Goal: Task Accomplishment & Management: Manage account settings

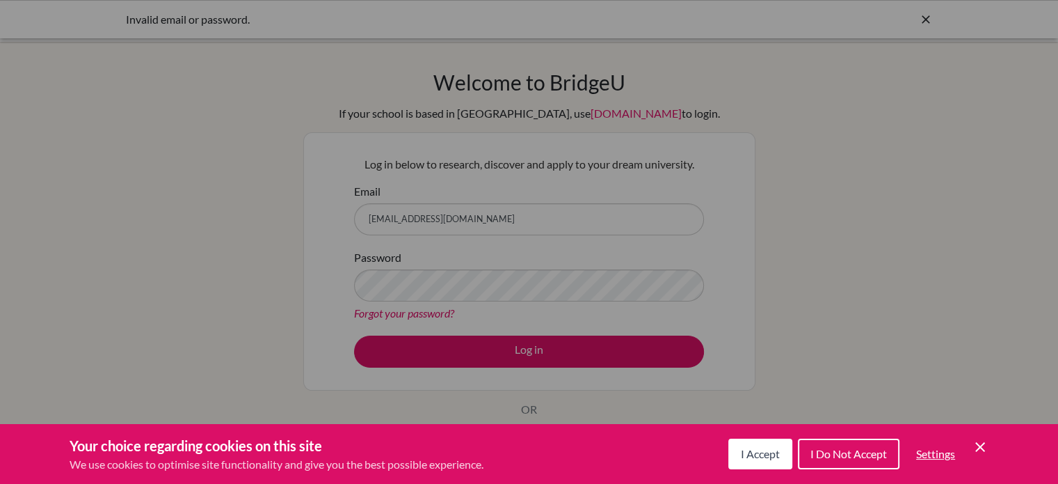
click at [748, 447] on span "I Accept" at bounding box center [760, 453] width 39 height 13
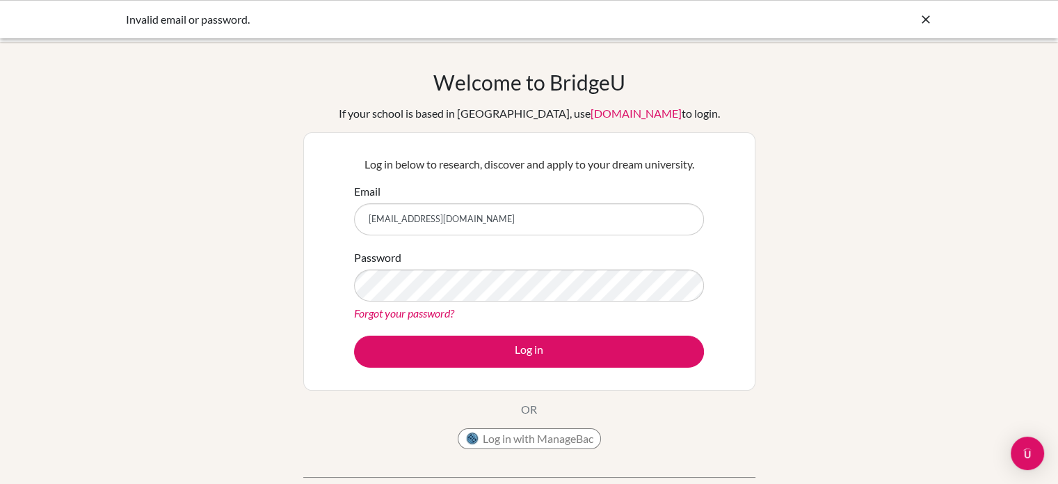
click at [504, 264] on div "Password Forgot your password?" at bounding box center [529, 285] width 350 height 72
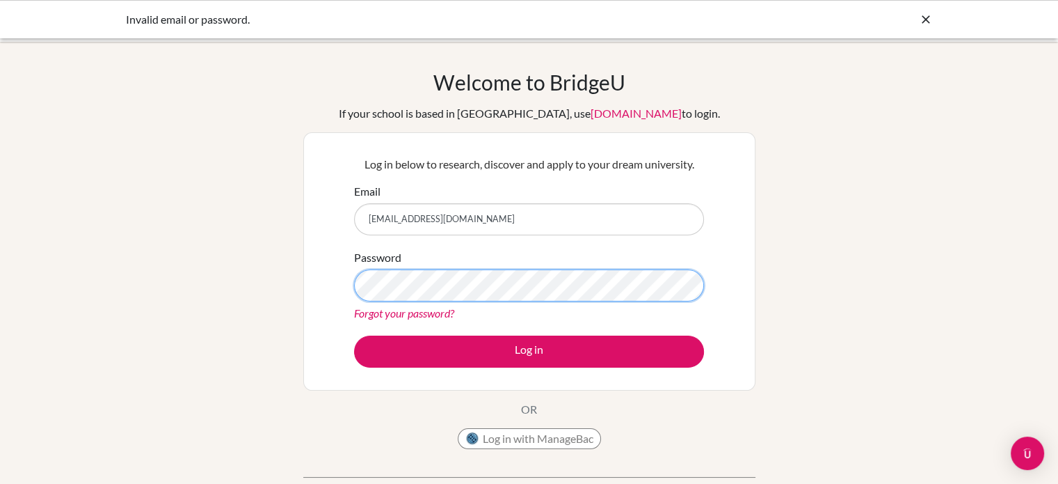
click at [354, 335] on button "Log in" at bounding box center [529, 351] width 350 height 32
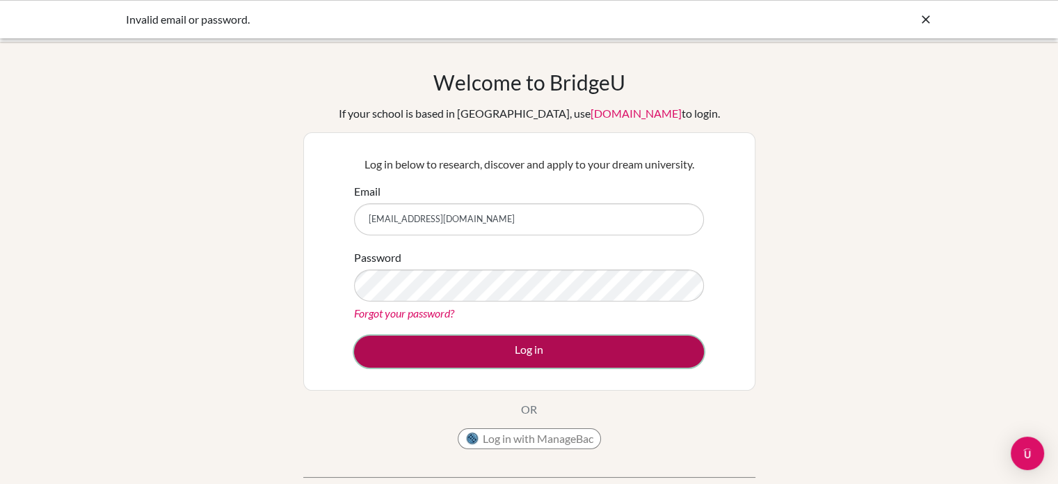
click at [470, 340] on button "Log in" at bounding box center [529, 351] width 350 height 32
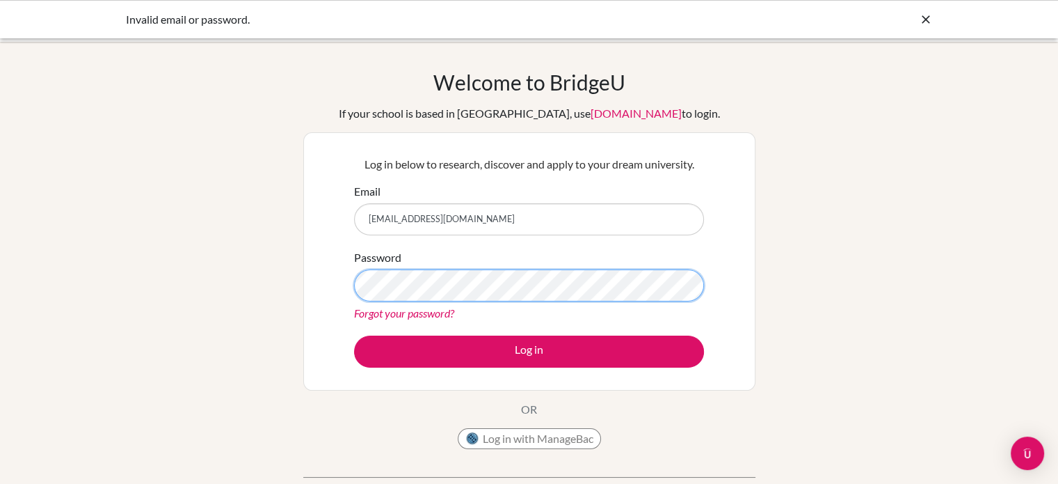
click at [354, 335] on button "Log in" at bounding box center [529, 351] width 350 height 32
